Goal: Task Accomplishment & Management: Manage account settings

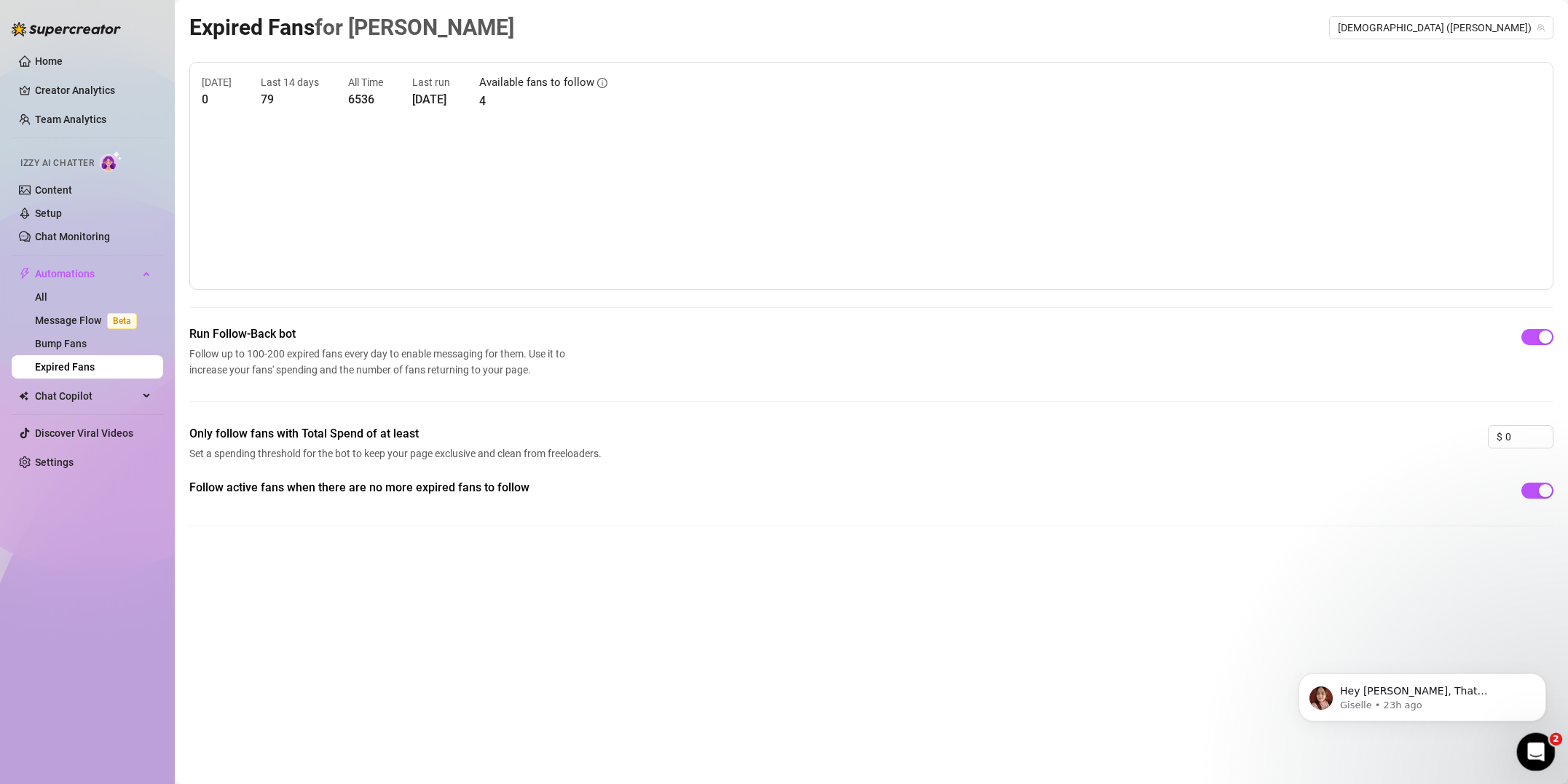
click at [1524, 746] on div "Open Intercom Messenger" at bounding box center [1533, 750] width 48 height 48
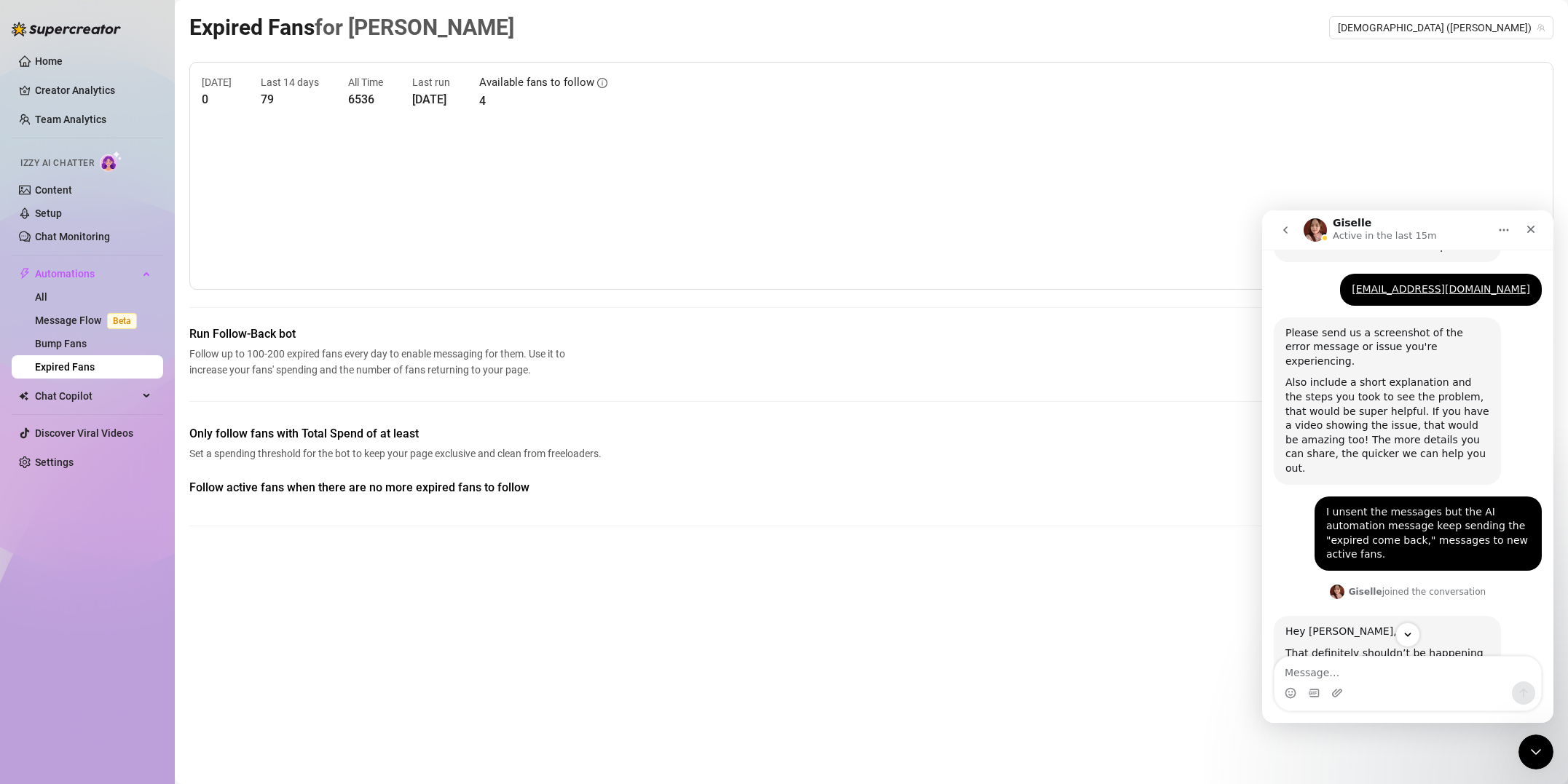
scroll to position [752, 0]
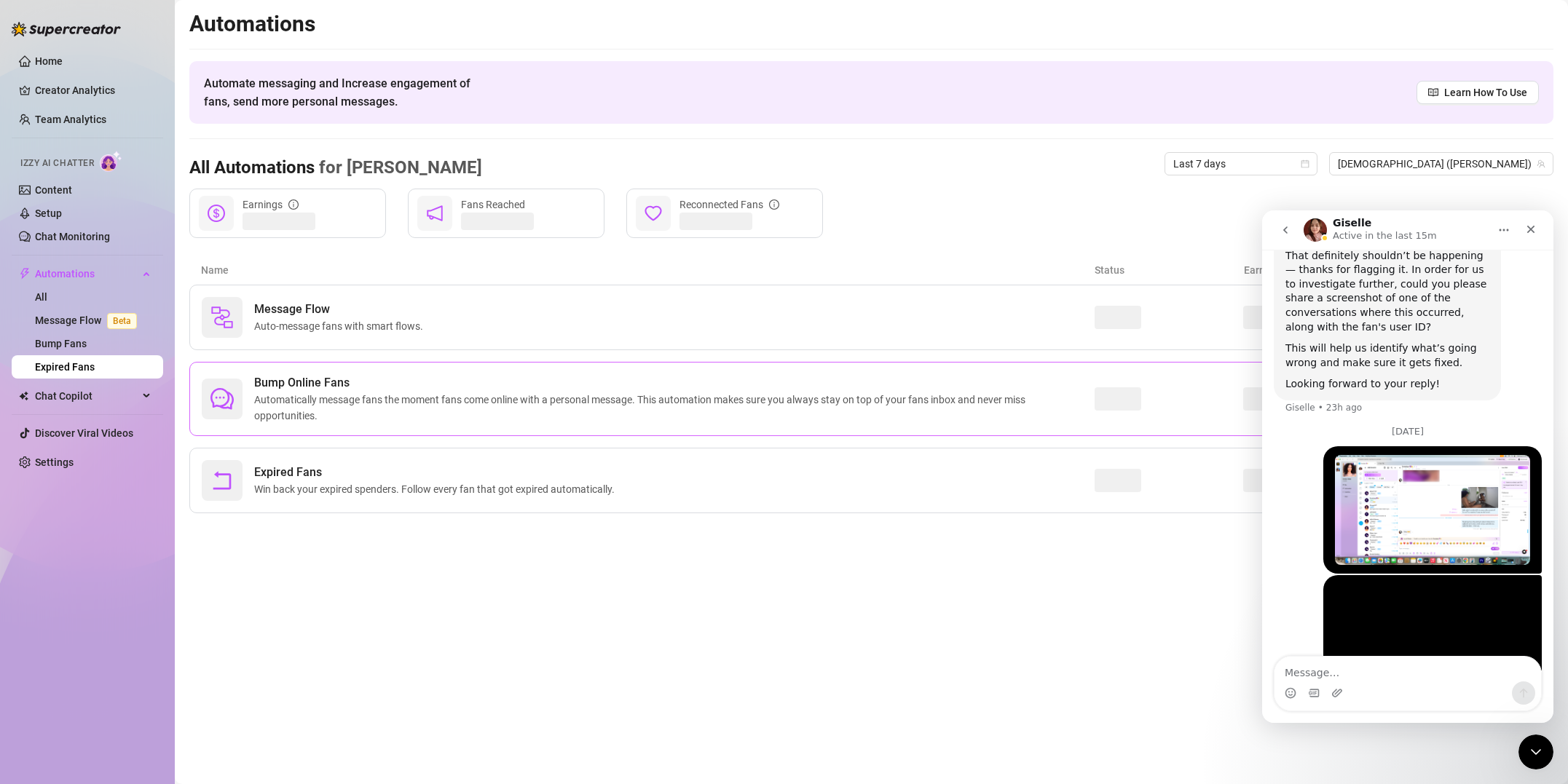
scroll to position [1059, 0]
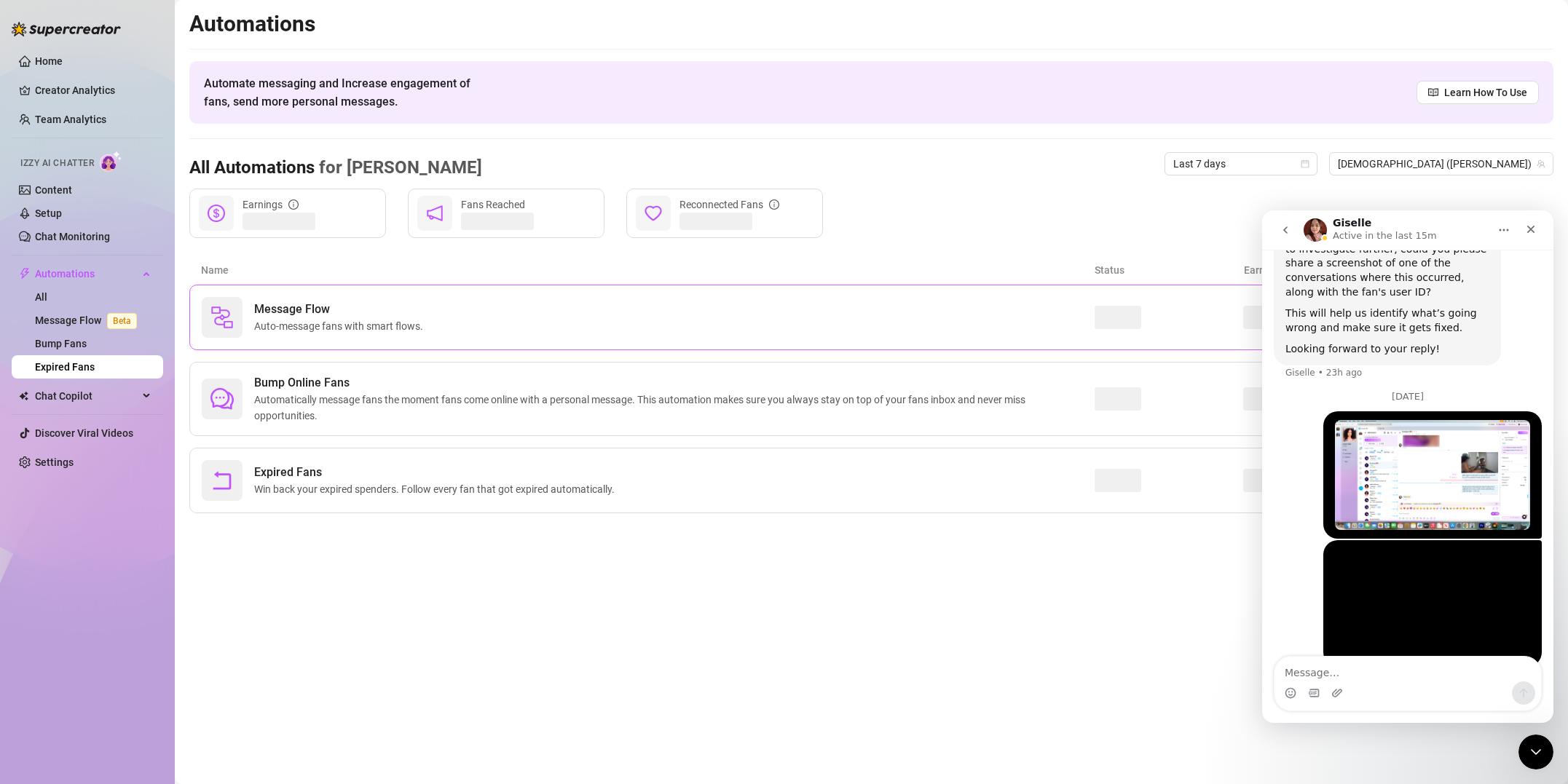
click at [375, 323] on span "Auto-message fans with smart flows." at bounding box center [341, 326] width 175 height 16
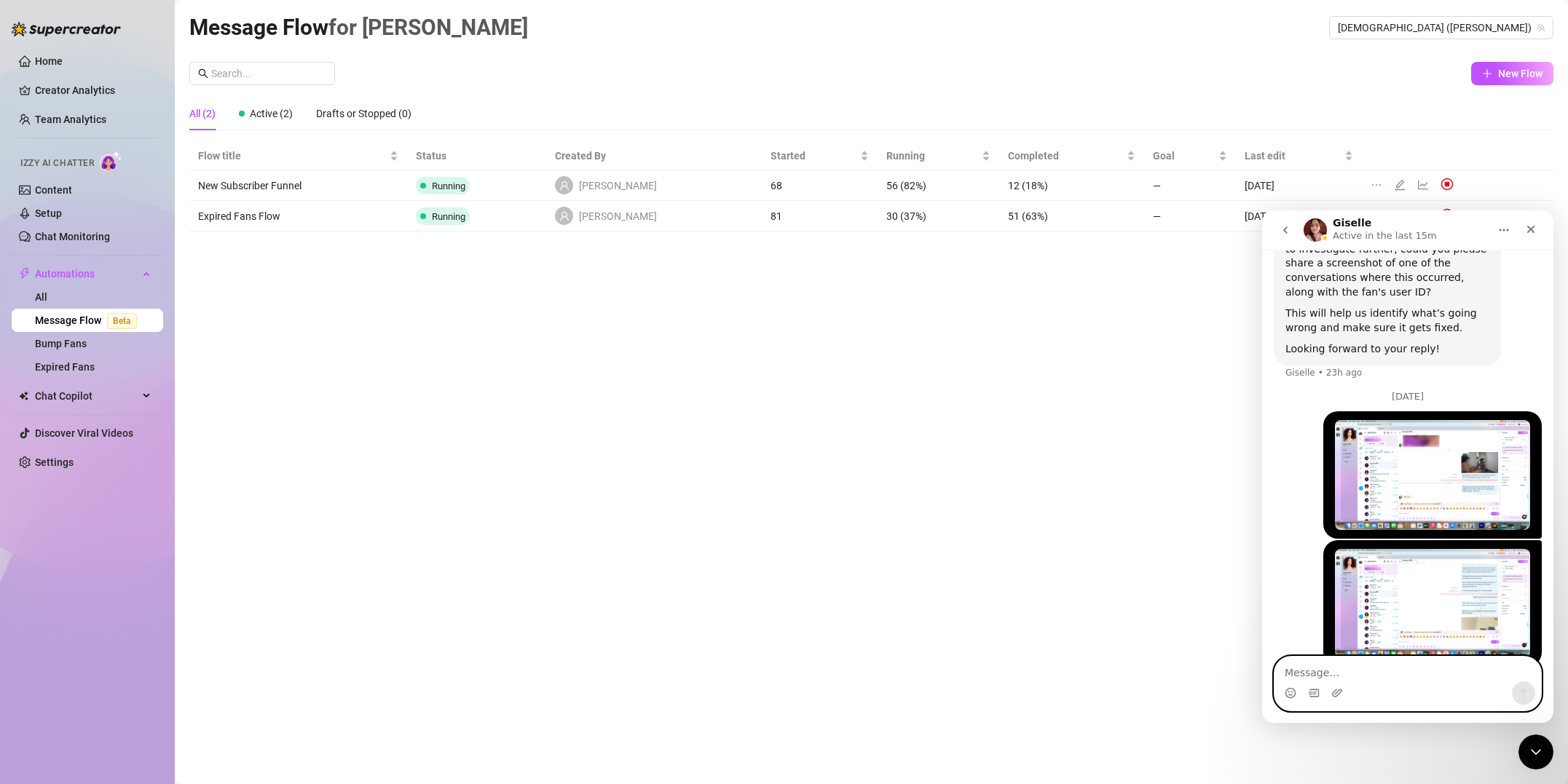
click at [1333, 680] on textarea "Message…" at bounding box center [1407, 669] width 267 height 25
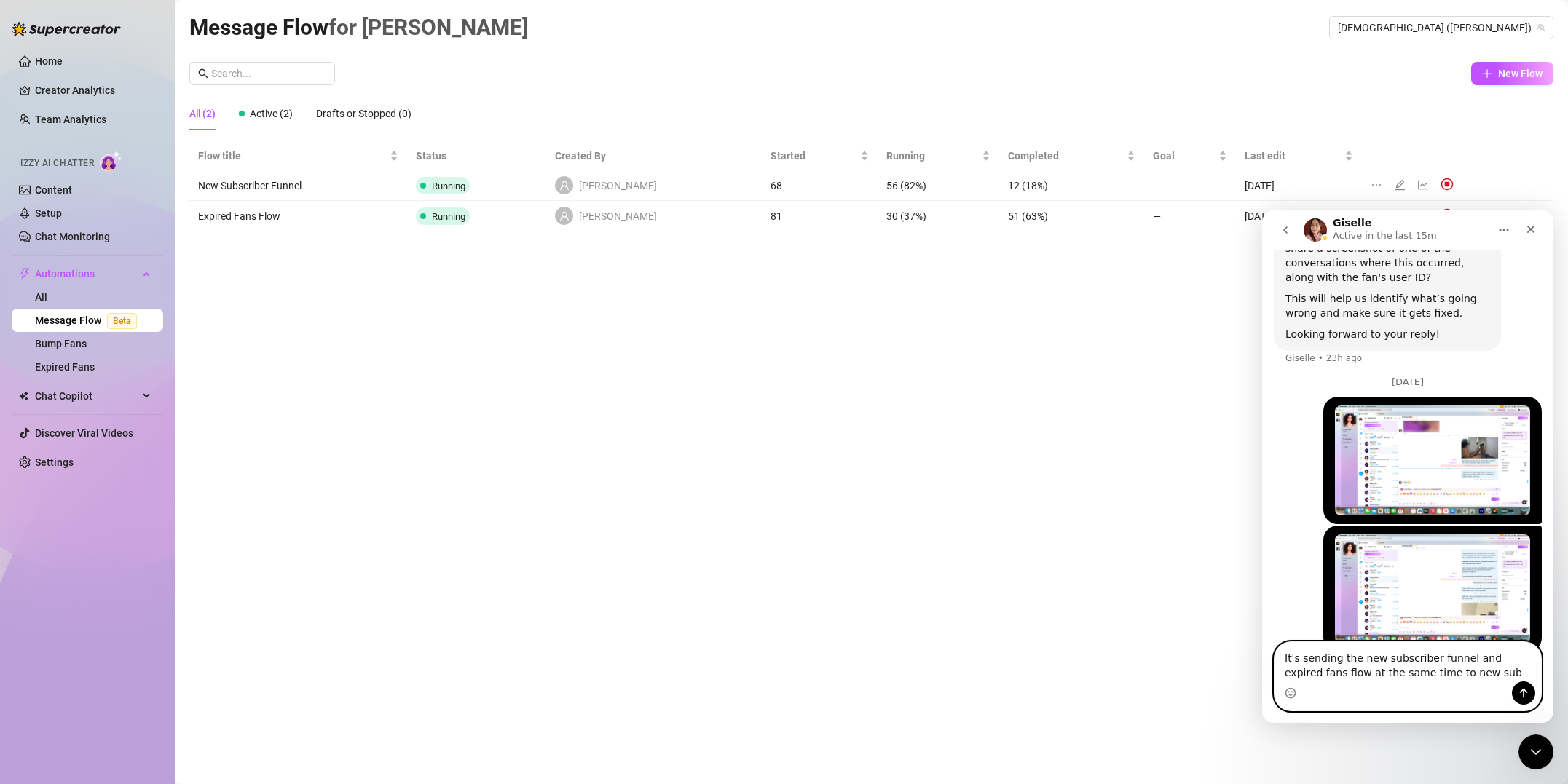
type textarea "It's sending the new subscriber funnel and expired fans flow at the same time t…"
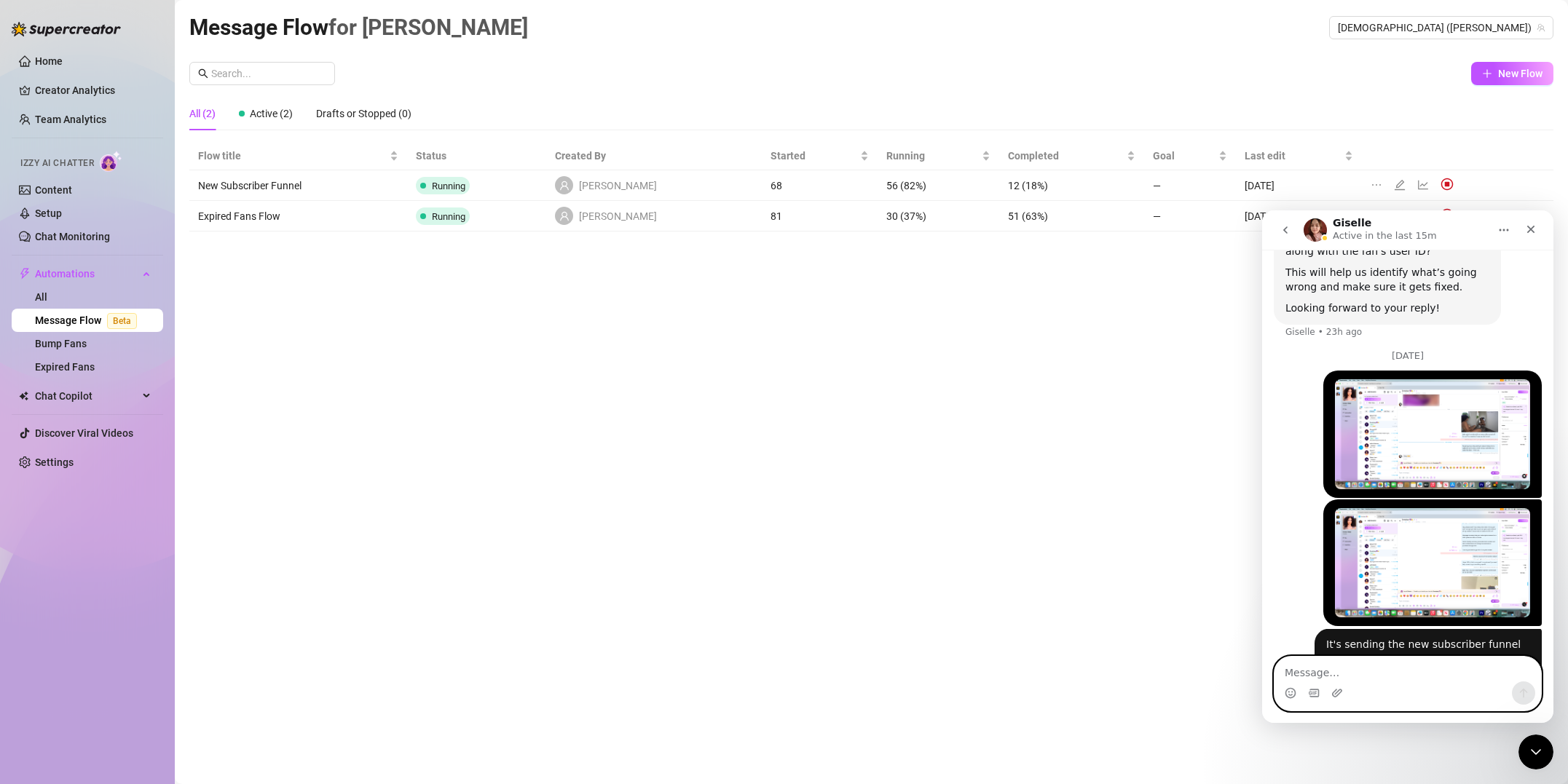
scroll to position [1120, 0]
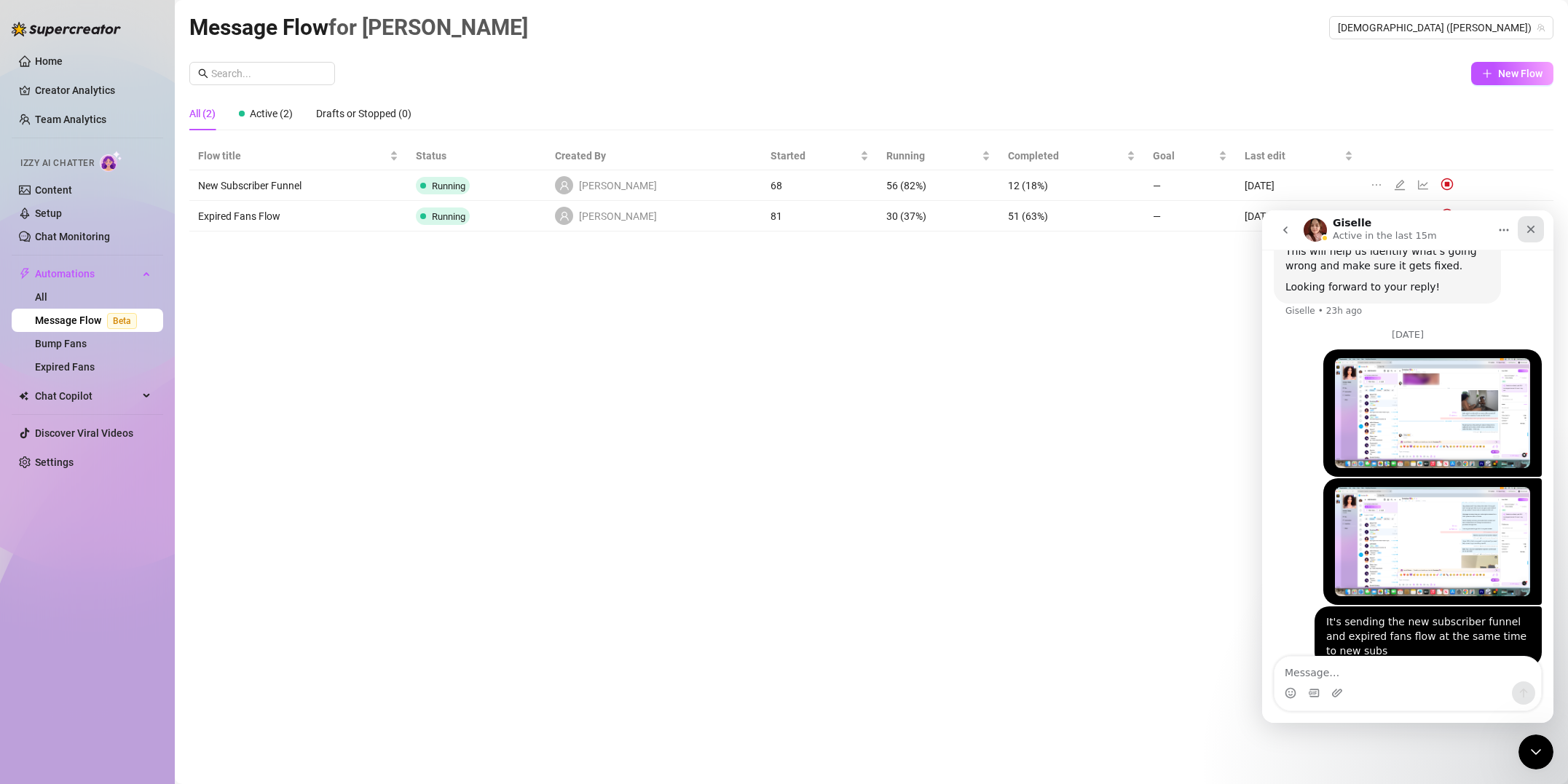
click at [1528, 231] on icon "Close" at bounding box center [1531, 230] width 12 height 12
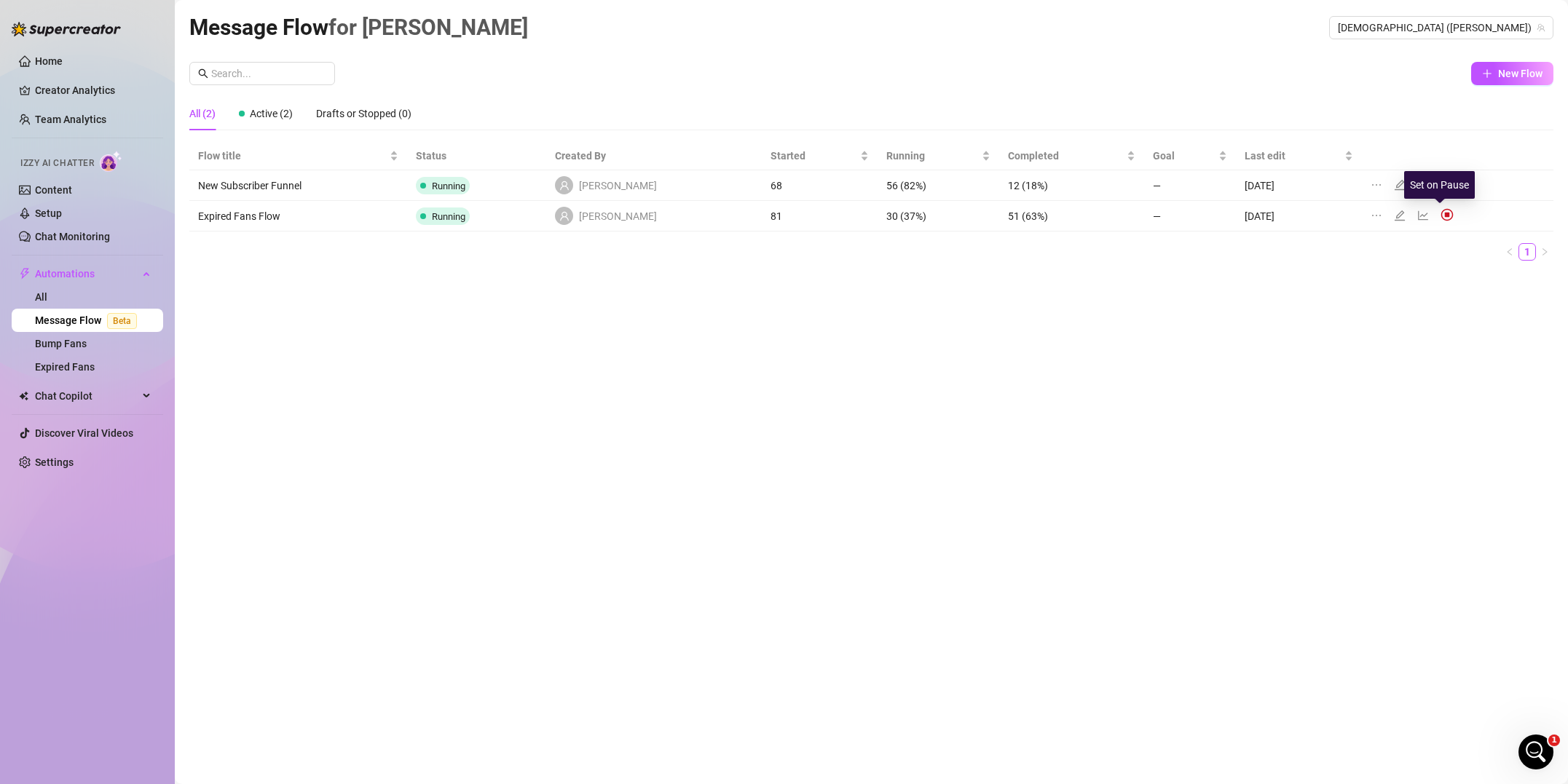
click at [1440, 216] on img at bounding box center [1446, 214] width 13 height 13
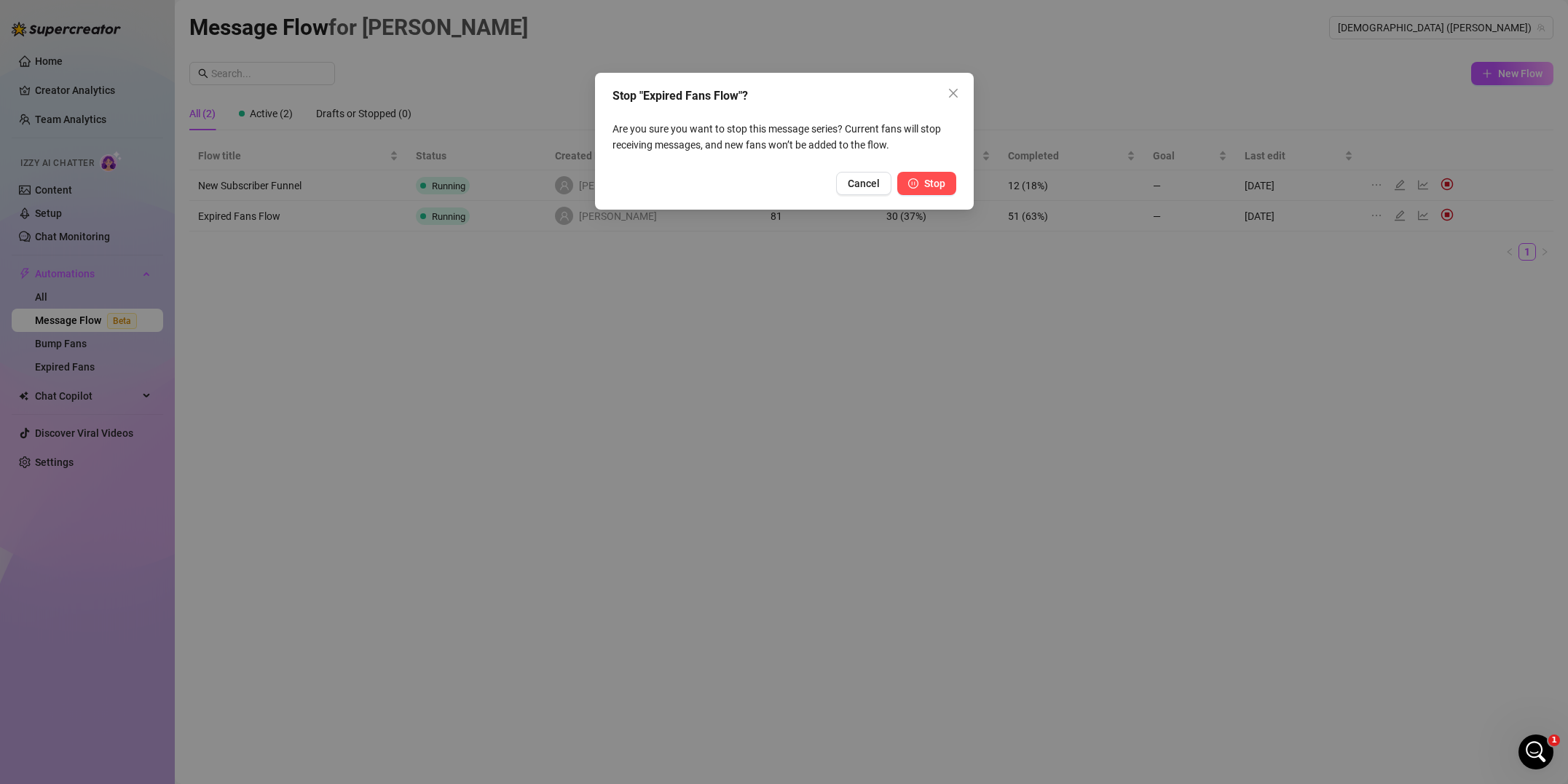
click at [933, 181] on span "Stop" at bounding box center [935, 184] width 21 height 12
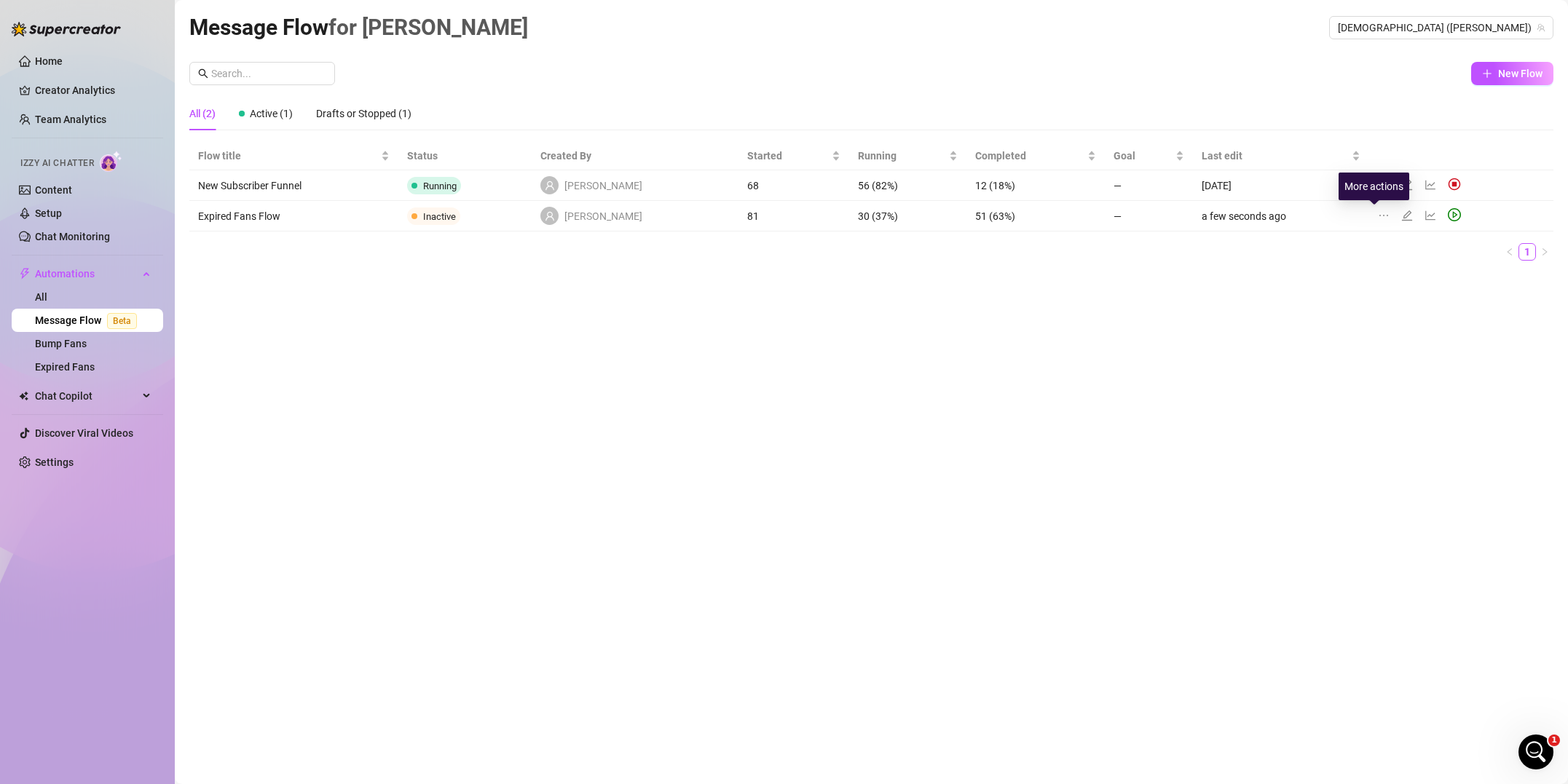
click at [1378, 219] on icon "ellipsis" at bounding box center [1384, 216] width 12 height 12
click at [1334, 252] on ul "1" at bounding box center [871, 252] width 1364 height 17
click at [1402, 216] on icon "edit" at bounding box center [1407, 215] width 11 height 11
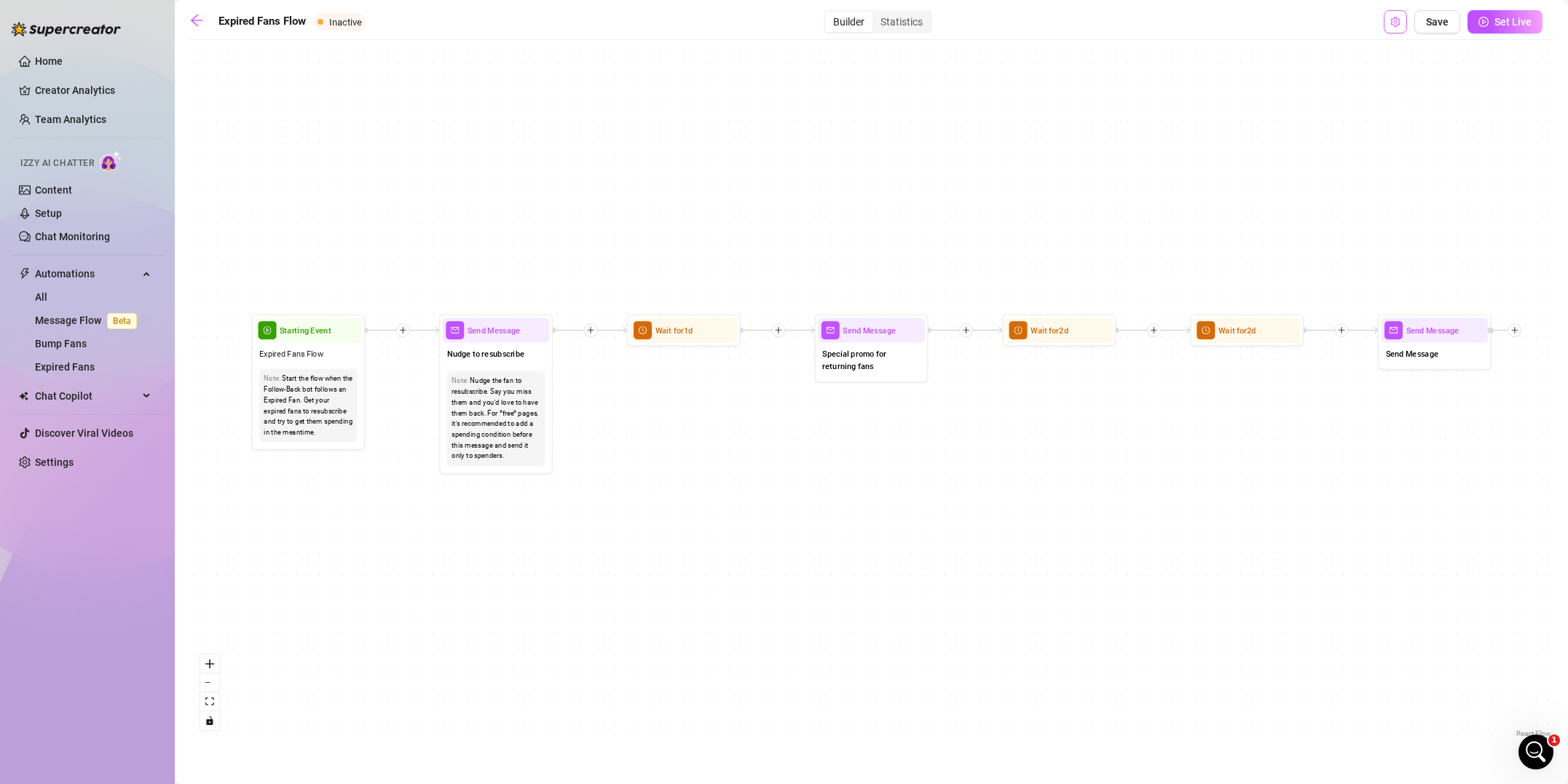
click at [1400, 24] on icon "setting" at bounding box center [1395, 22] width 10 height 11
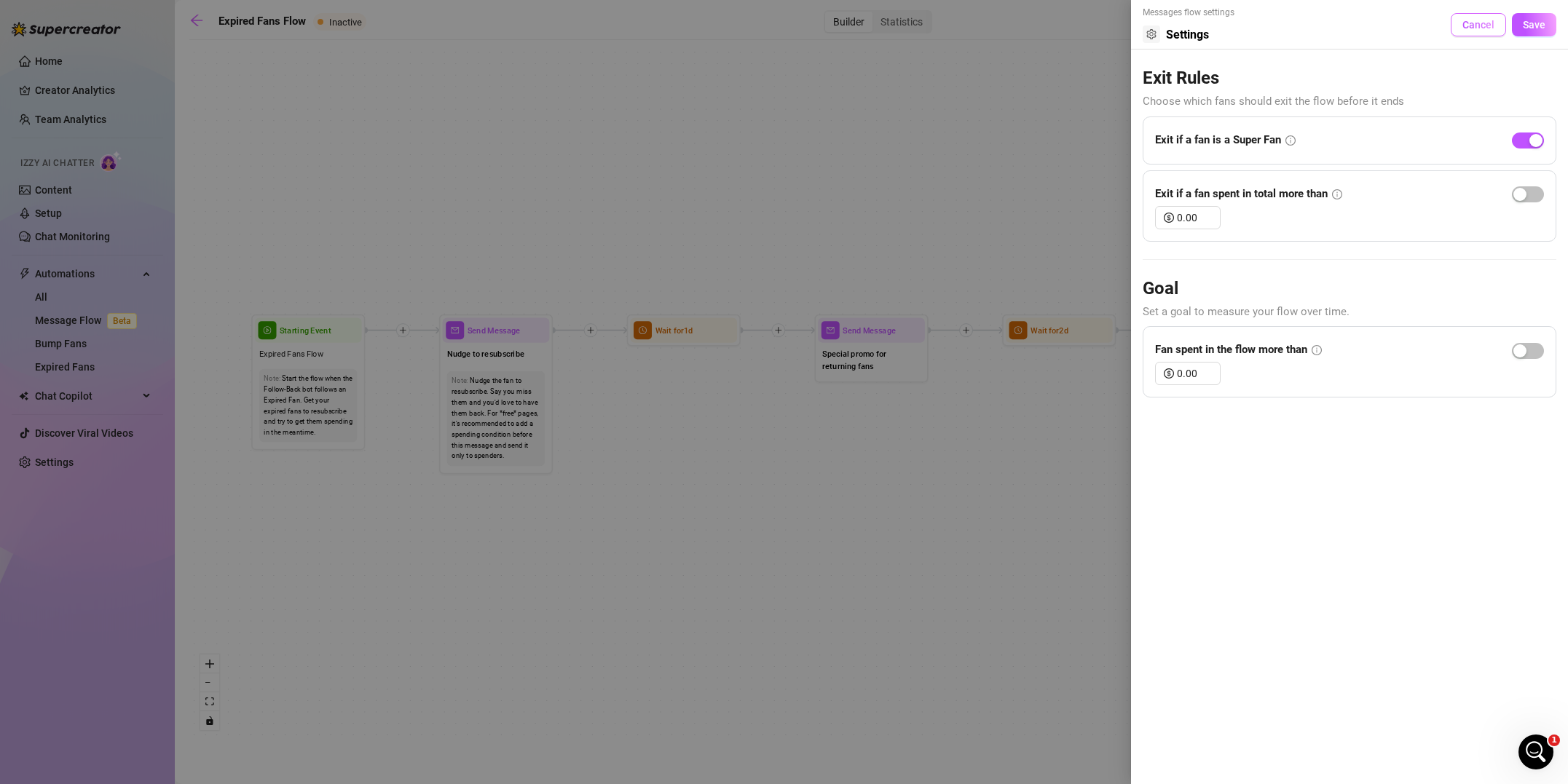
click at [1497, 28] on button "Cancel" at bounding box center [1479, 24] width 56 height 23
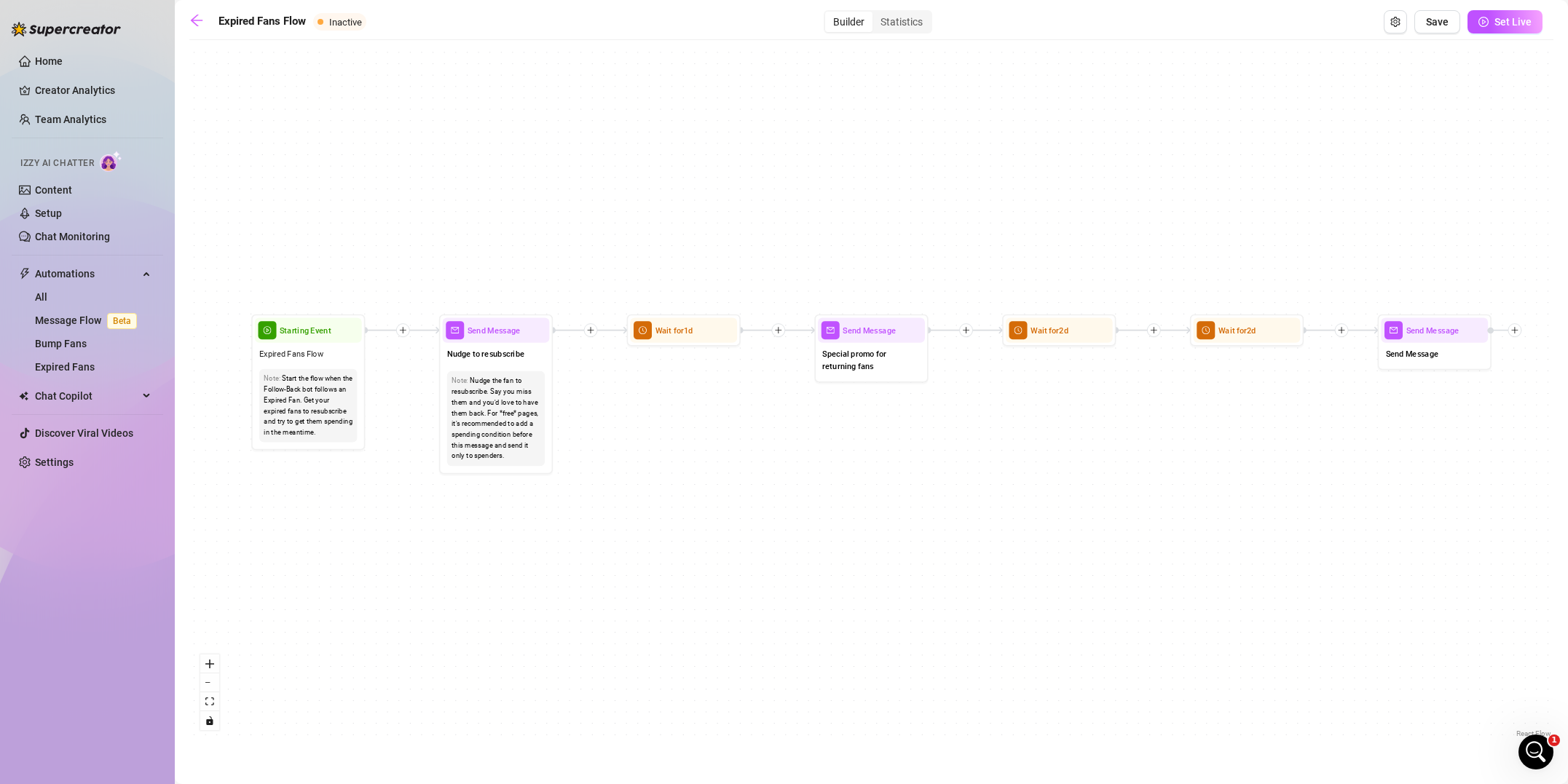
drag, startPoint x: 756, startPoint y: 243, endPoint x: 764, endPoint y: 248, distance: 9.4
click at [757, 243] on div "Send Message Send Message Wait for 2d Wait for 2d Starting Event Expired Fans F…" at bounding box center [871, 394] width 1364 height 694
click at [1524, 742] on div "Open Intercom Messenger" at bounding box center [1533, 750] width 48 height 48
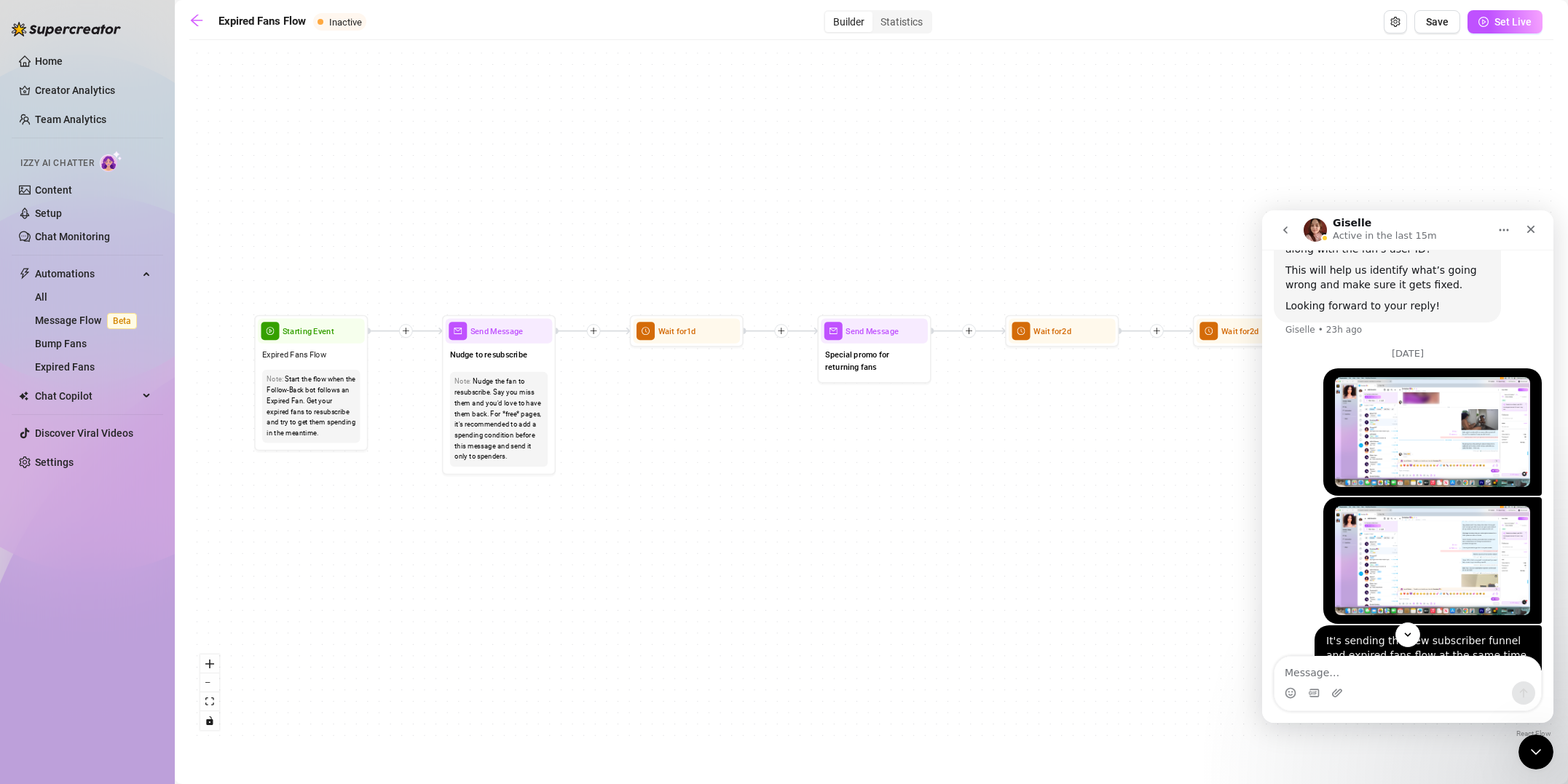
scroll to position [1120, 0]
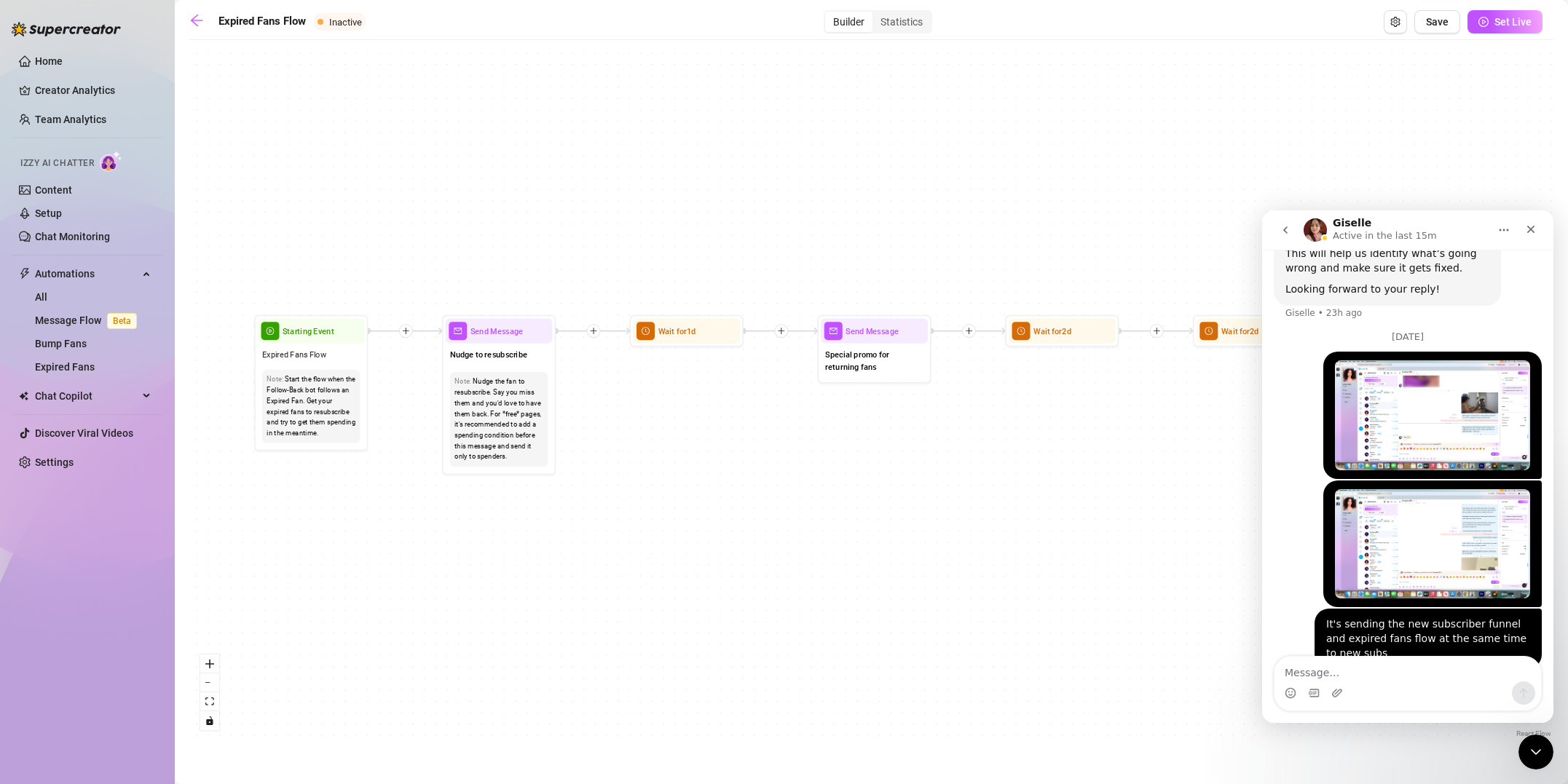
click at [1469, 394] on img "ariana says…" at bounding box center [1432, 415] width 195 height 110
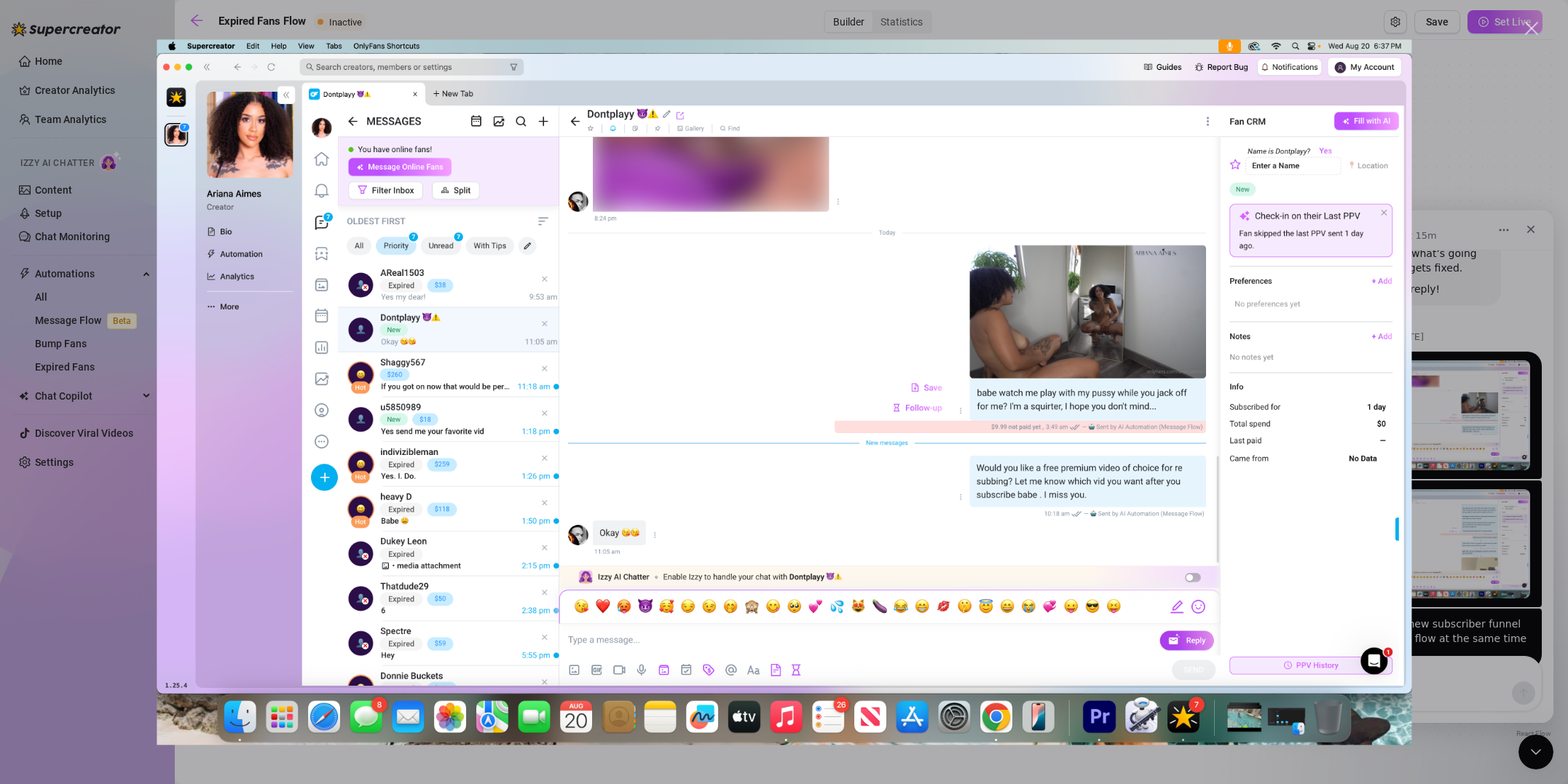
click at [171, 33] on div "Intercom messenger" at bounding box center [784, 392] width 1568 height 784
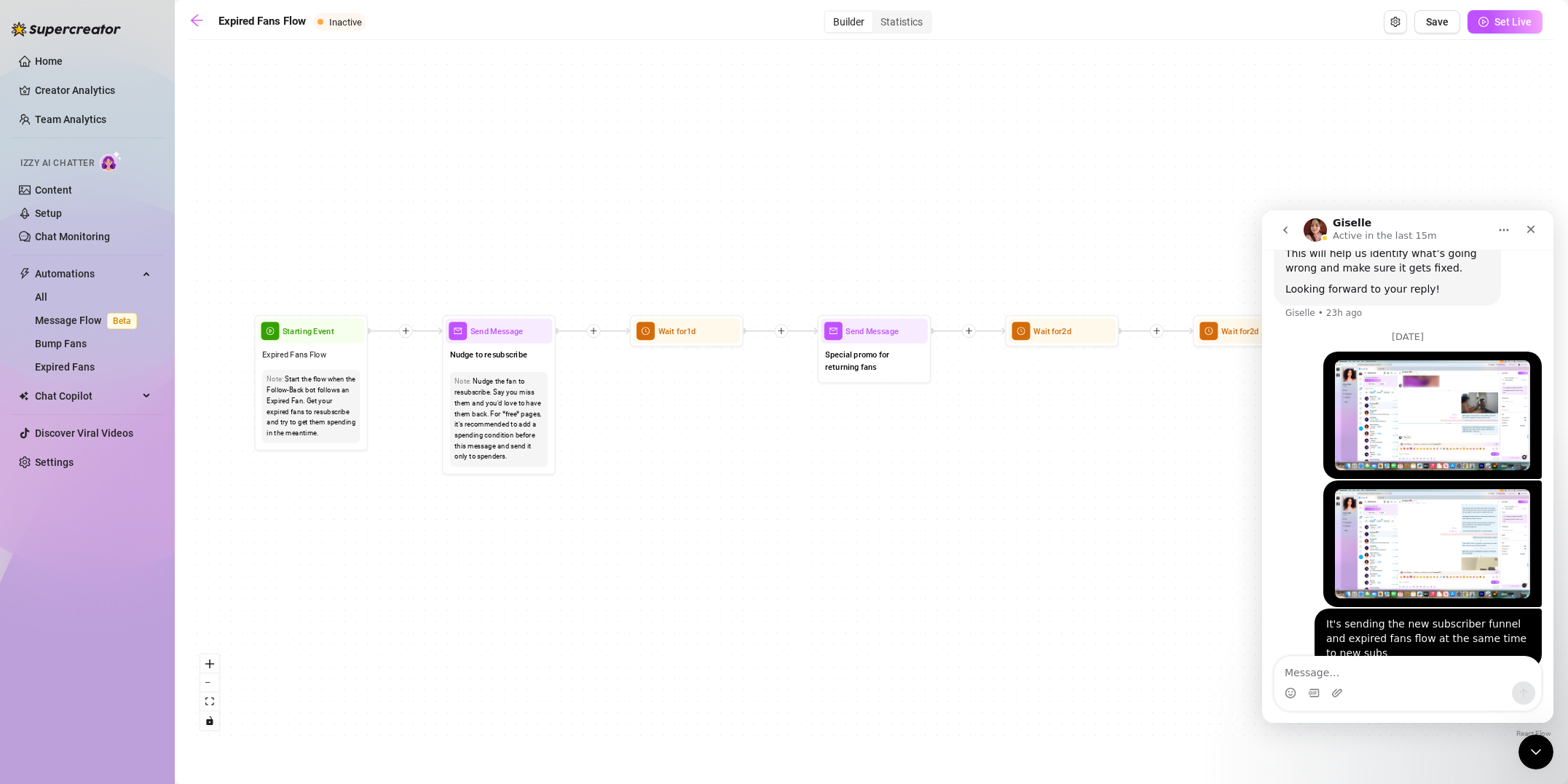
click at [1448, 378] on img "ariana says…" at bounding box center [1432, 415] width 195 height 110
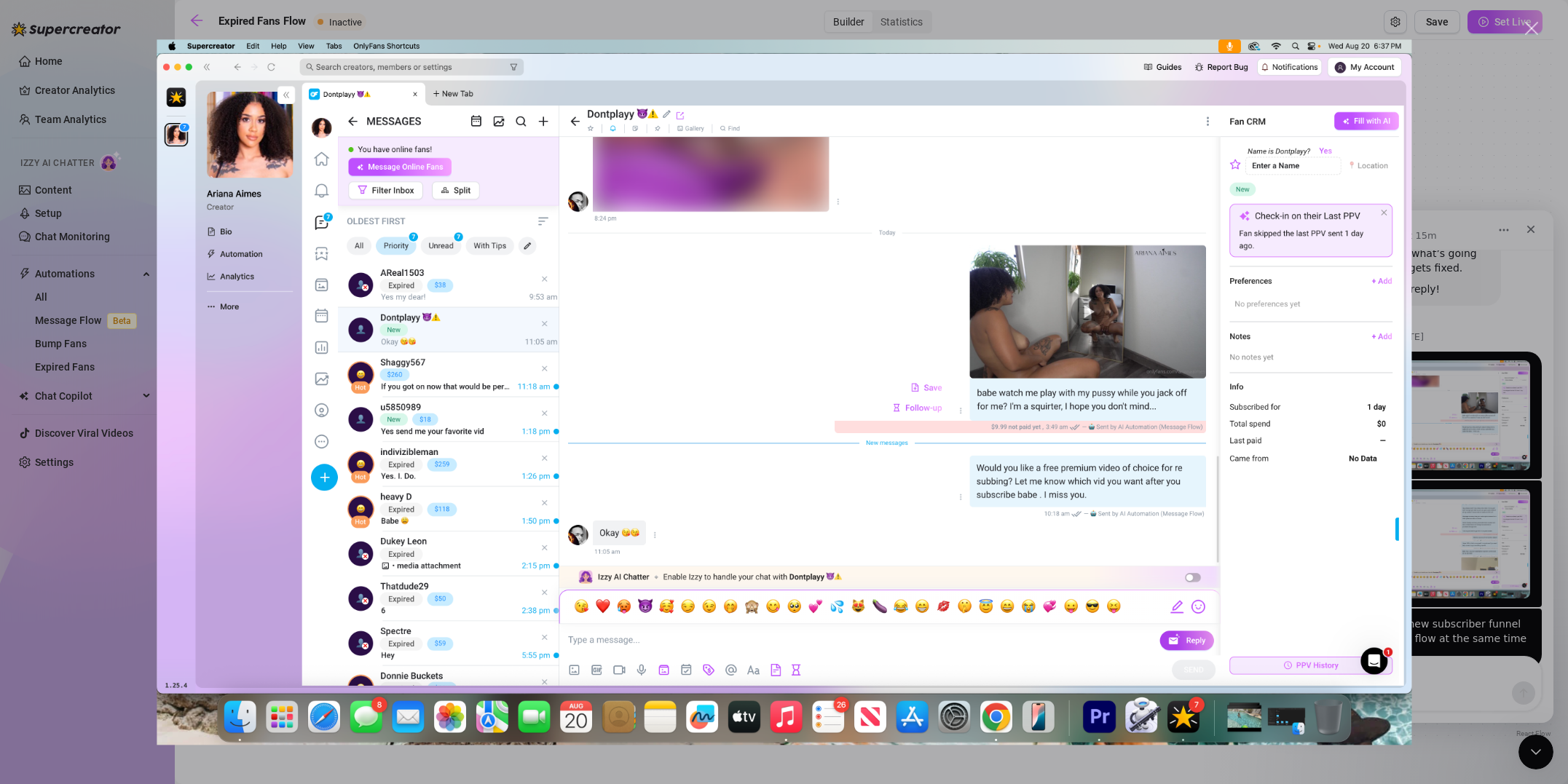
click at [785, 32] on div "Intercom messenger" at bounding box center [784, 392] width 1568 height 784
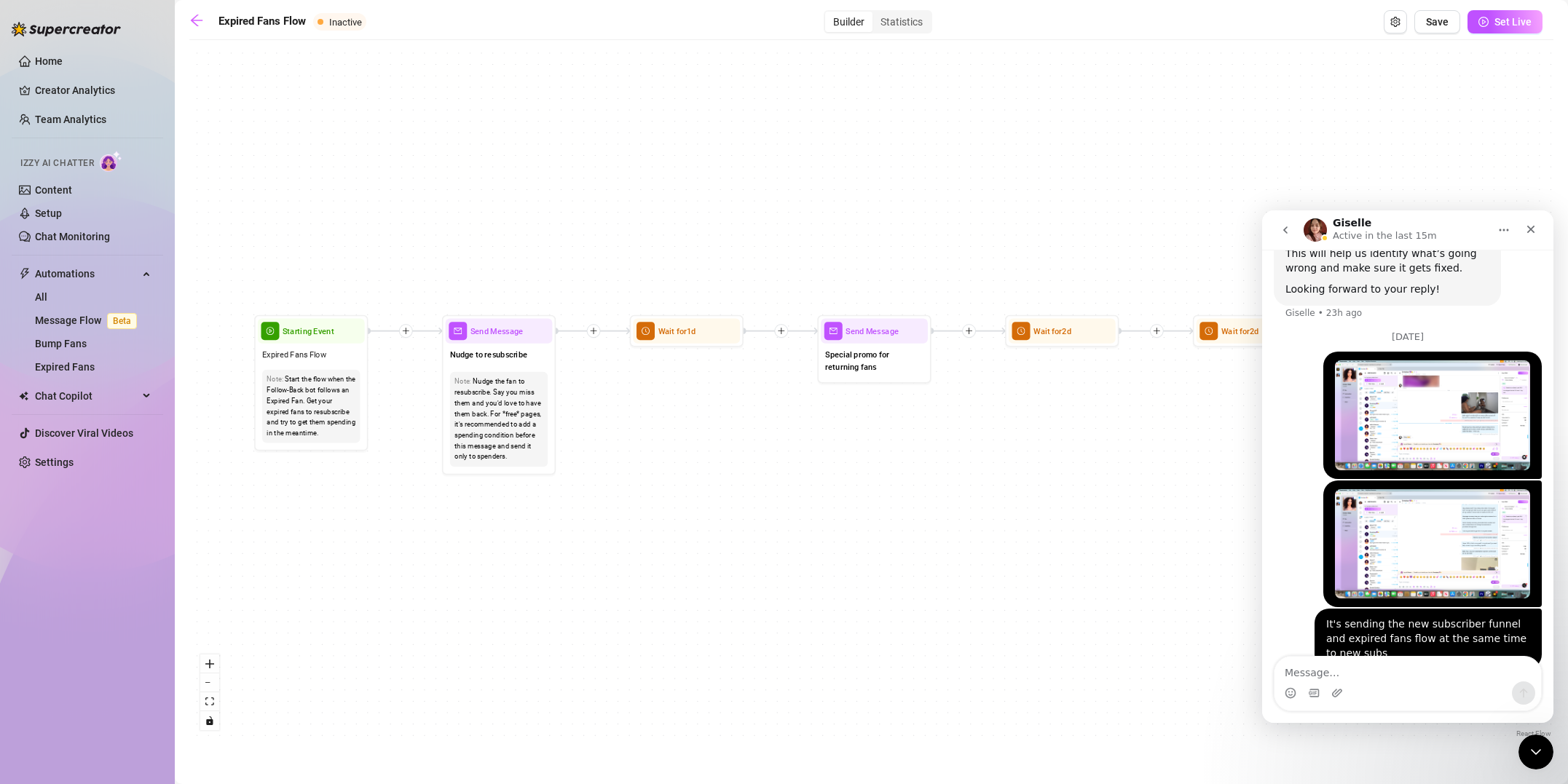
click at [1415, 532] on img "ariana says…" at bounding box center [1432, 544] width 195 height 110
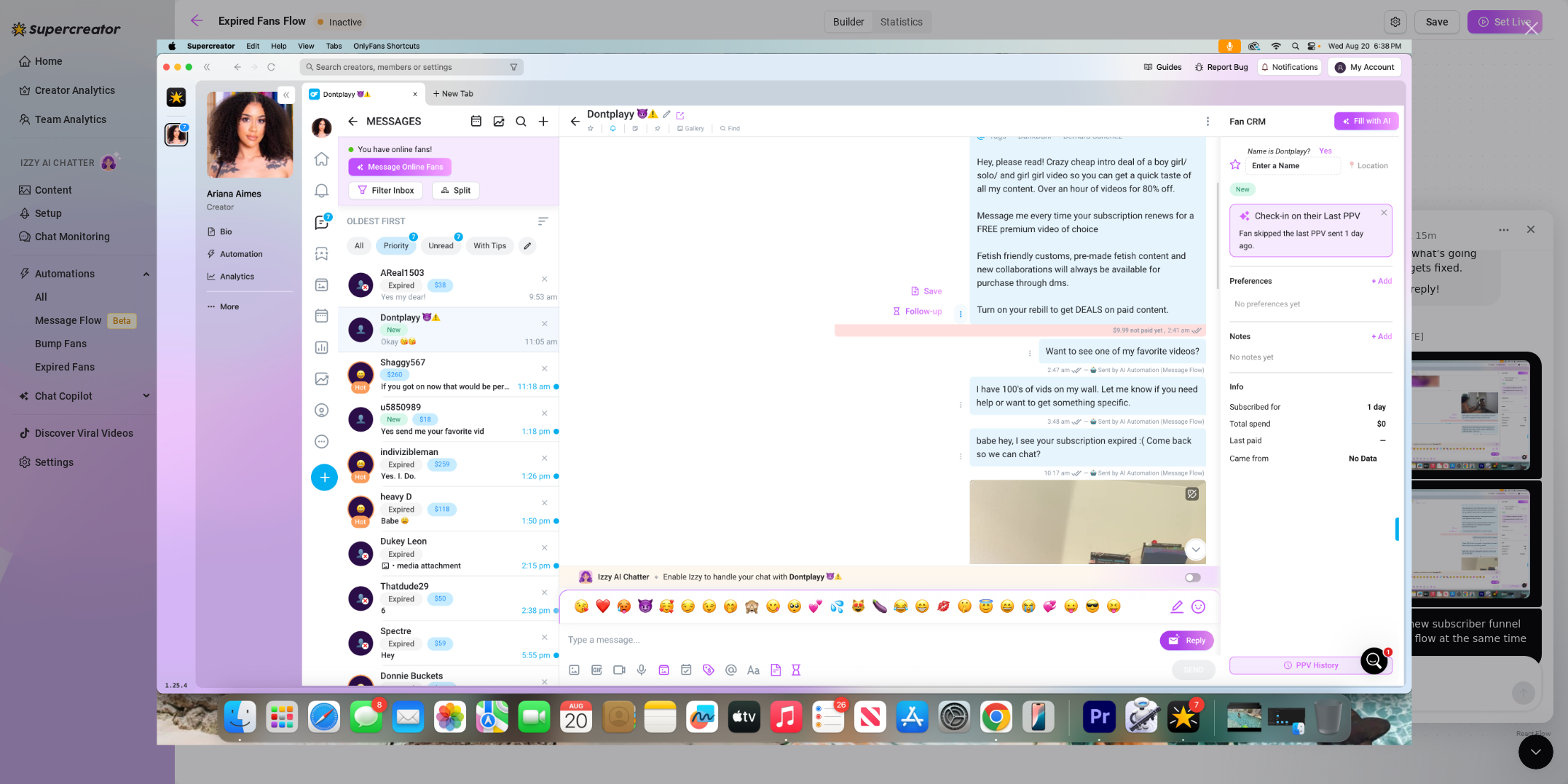
click at [355, 4] on div "Intercom messenger" at bounding box center [784, 392] width 1568 height 784
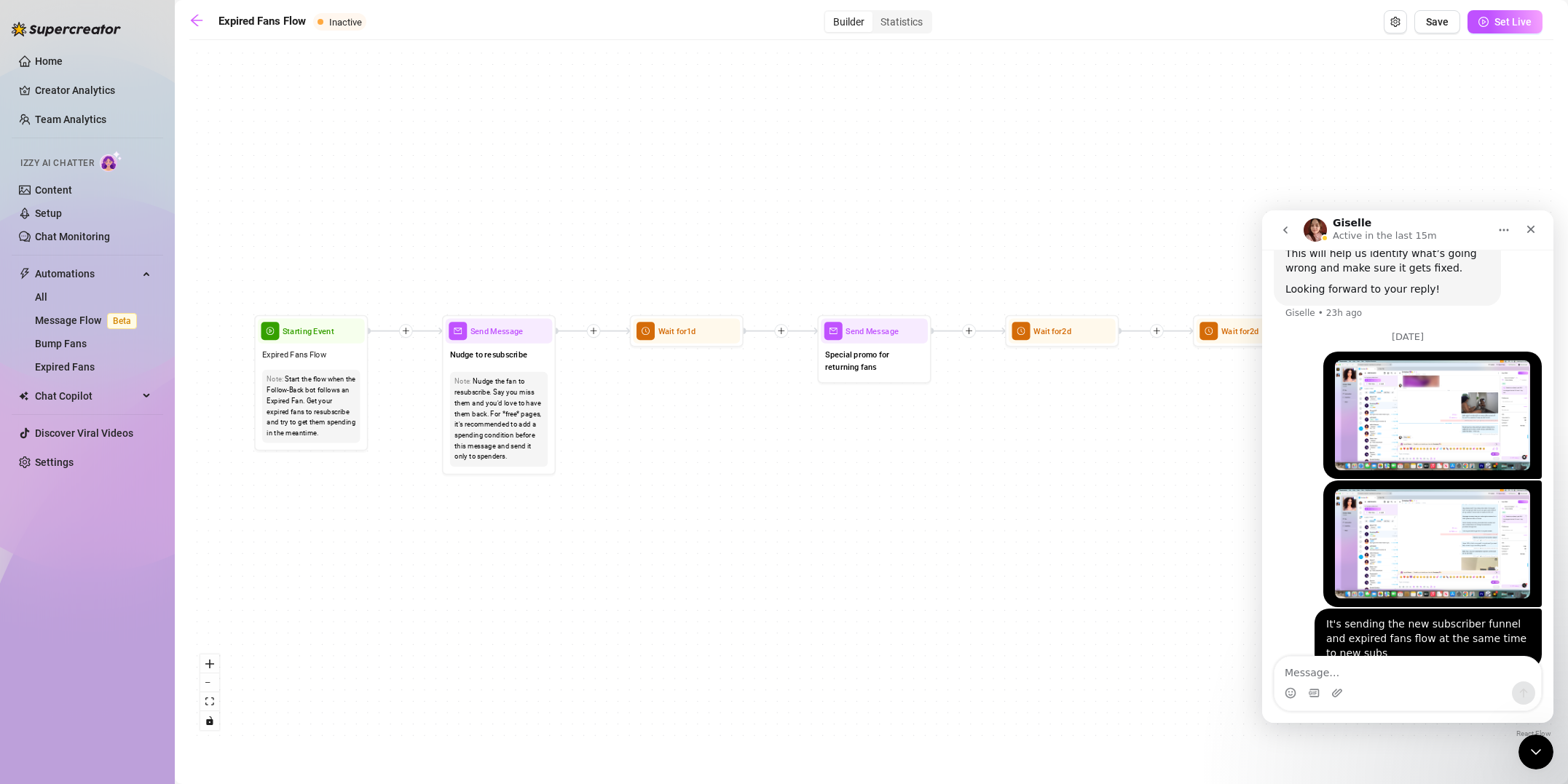
click at [1287, 229] on icon "go back" at bounding box center [1286, 231] width 12 height 12
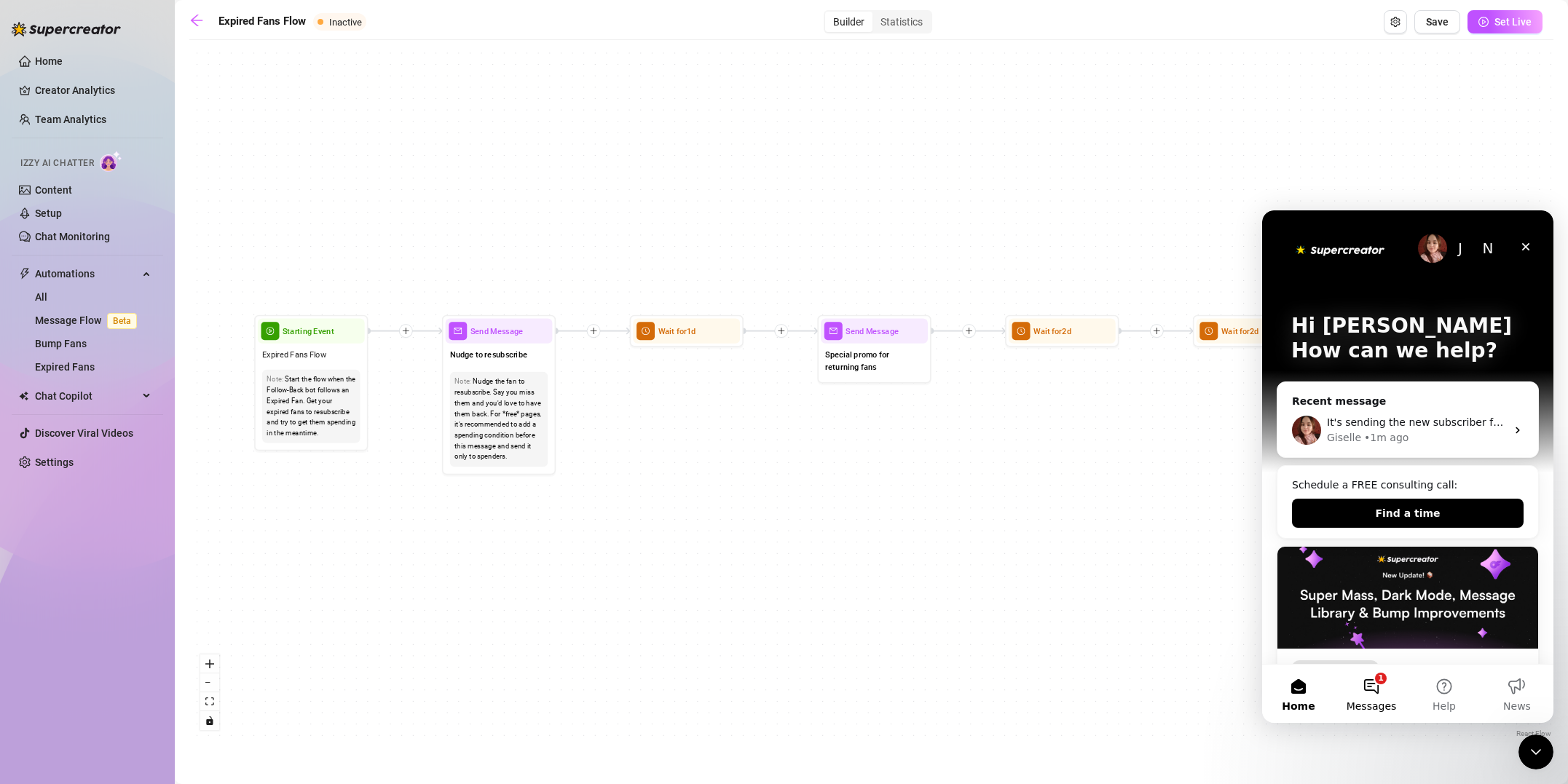
click at [1379, 681] on button "1 Messages" at bounding box center [1370, 694] width 73 height 59
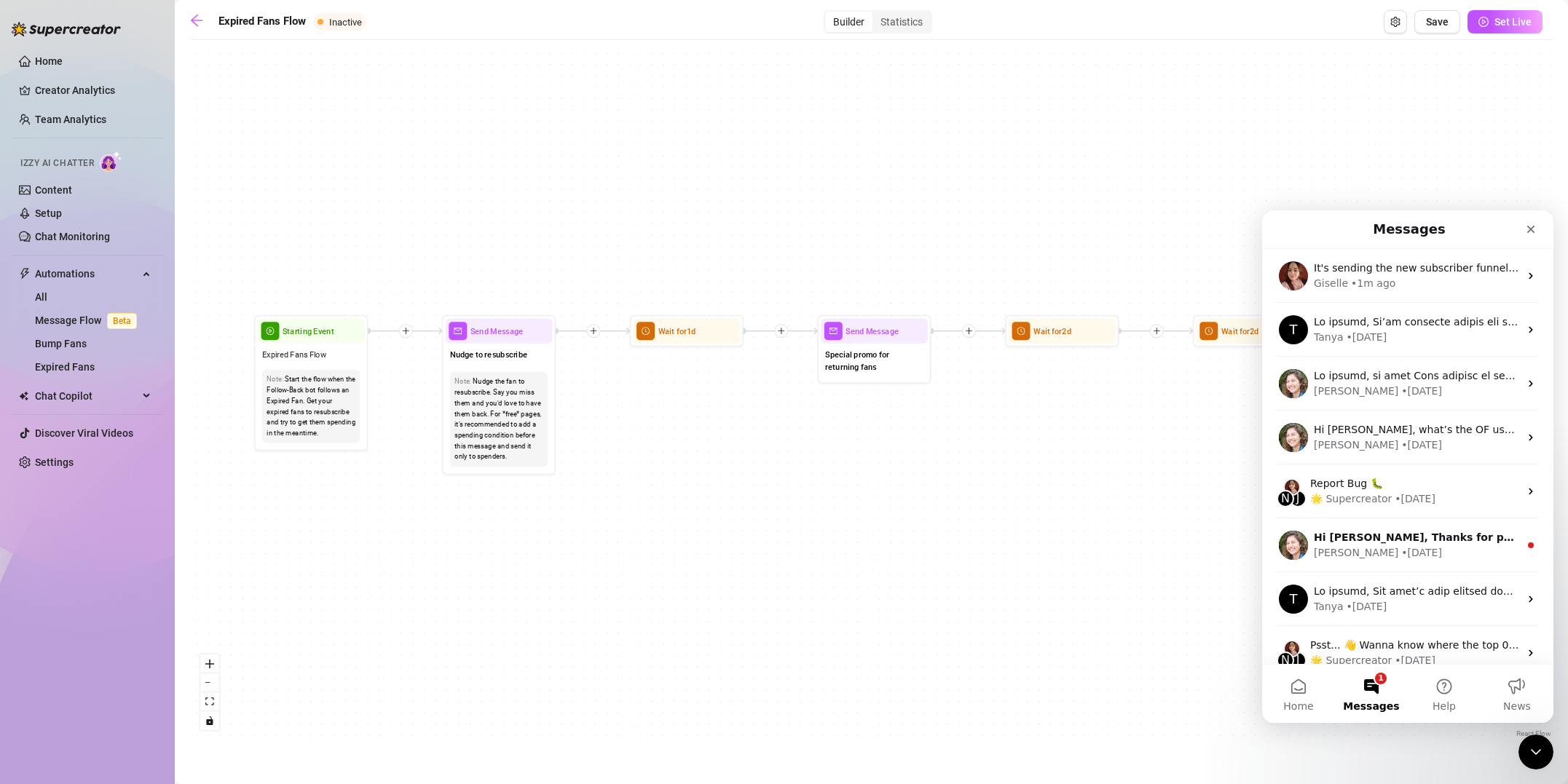
click at [1379, 116] on div "Send Message Send Message Wait for 2d Wait for 2d Starting Event Expired Fans F…" at bounding box center [871, 394] width 1364 height 694
click at [1529, 228] on icon "Close" at bounding box center [1530, 230] width 8 height 8
